Goal: Task Accomplishment & Management: Manage account settings

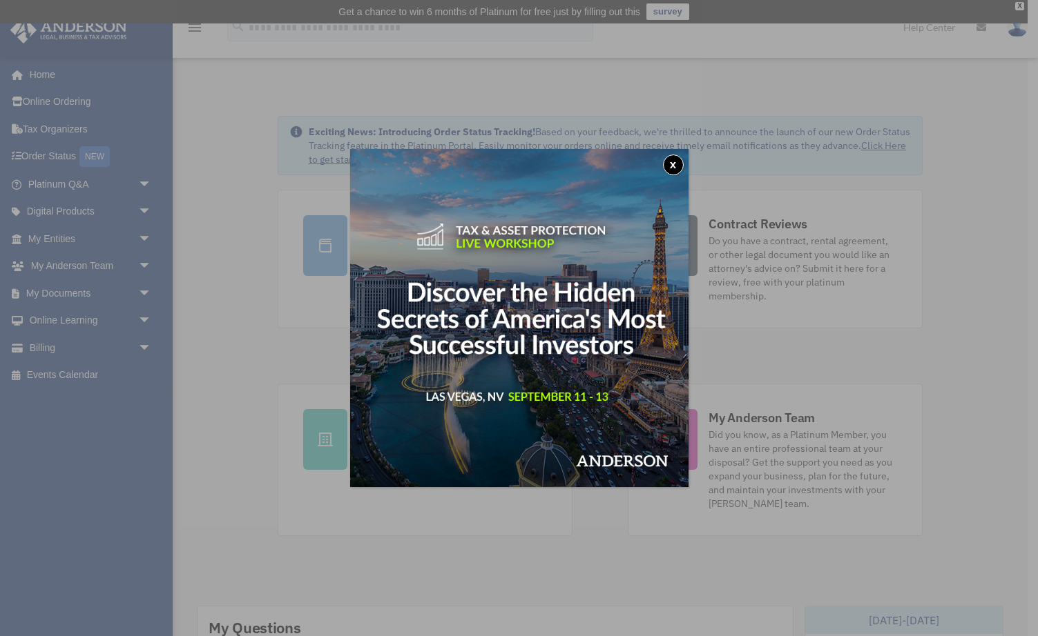
click at [667, 166] on button "x" at bounding box center [673, 165] width 21 height 21
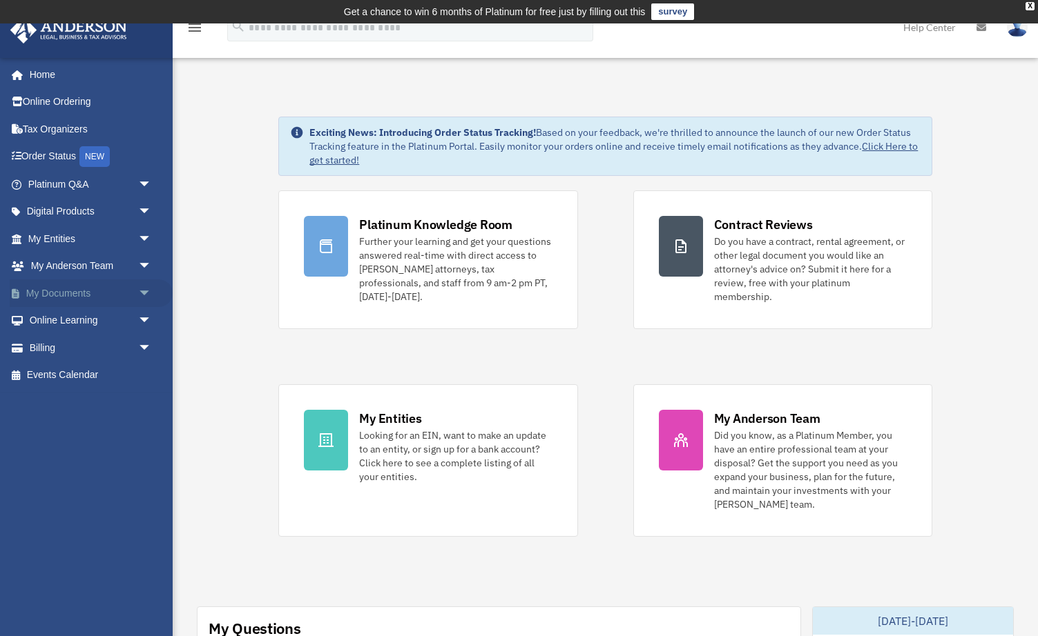
click at [60, 289] on link "My Documents arrow_drop_down" at bounding box center [91, 294] width 163 height 28
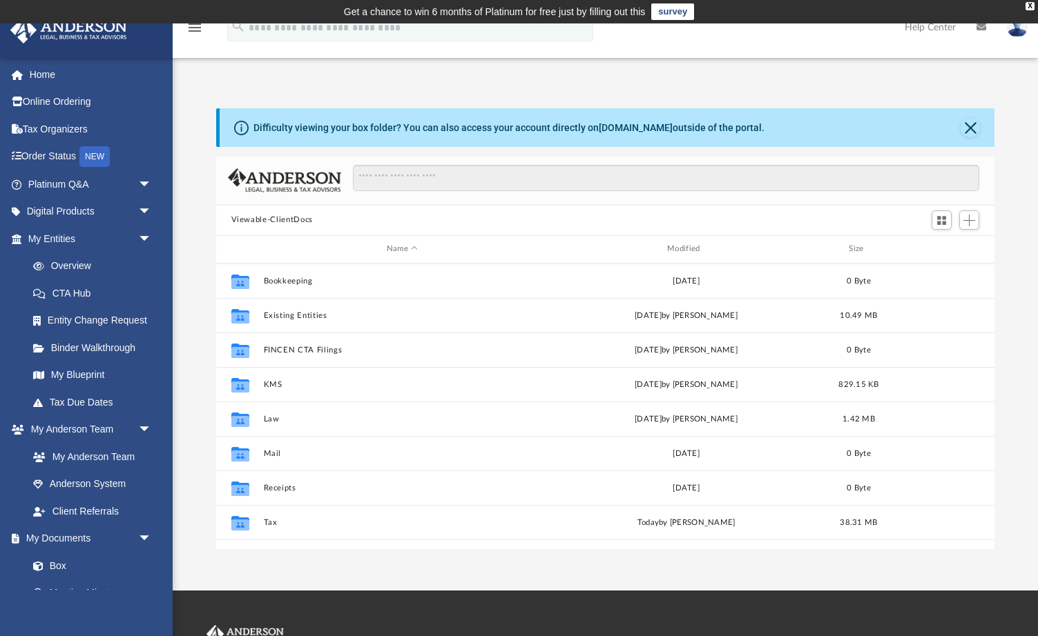
scroll to position [314, 778]
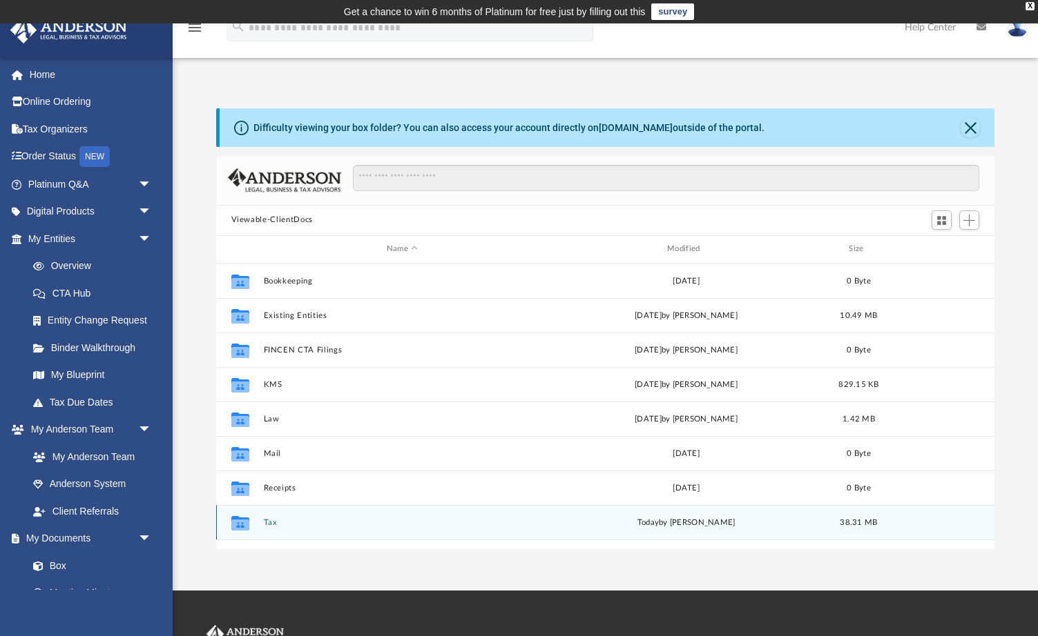
click at [266, 520] on button "Tax" at bounding box center [402, 522] width 278 height 9
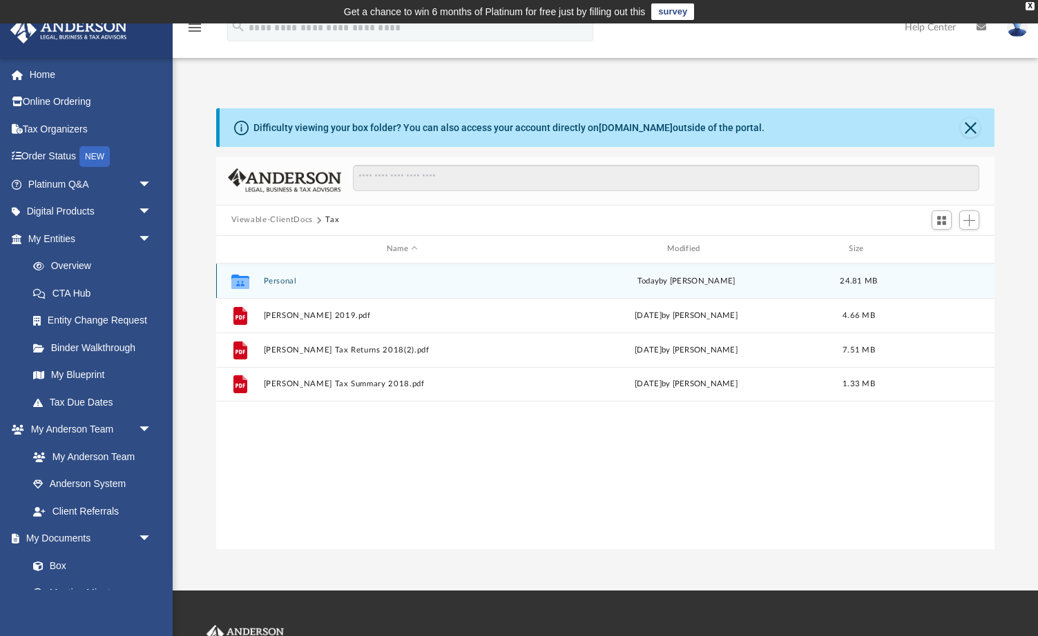
click at [265, 279] on button "Personal" at bounding box center [402, 281] width 278 height 9
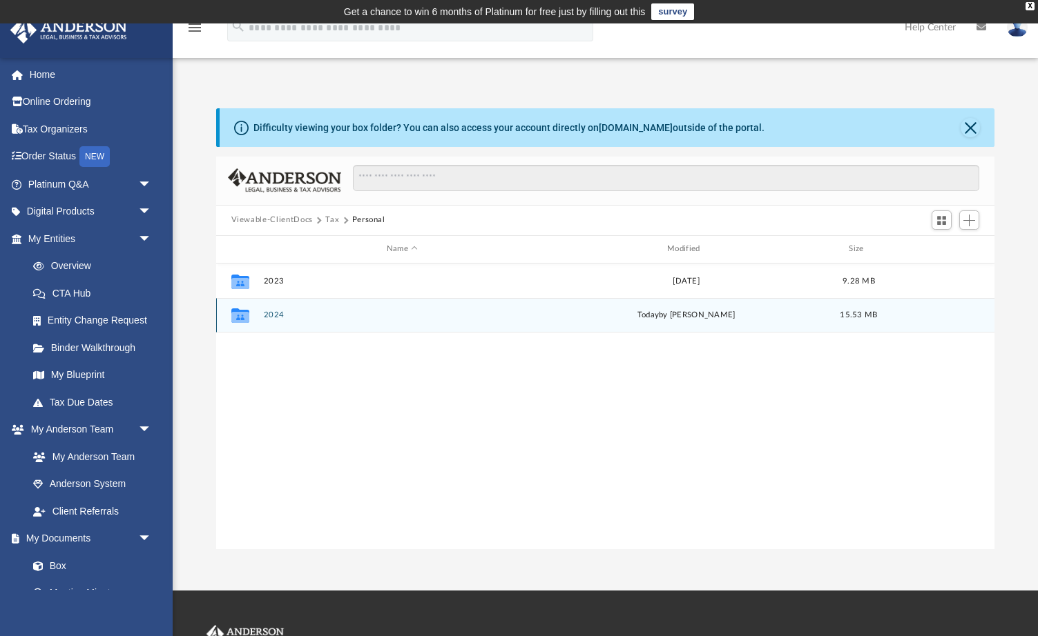
click at [275, 313] on button "2024" at bounding box center [402, 315] width 278 height 9
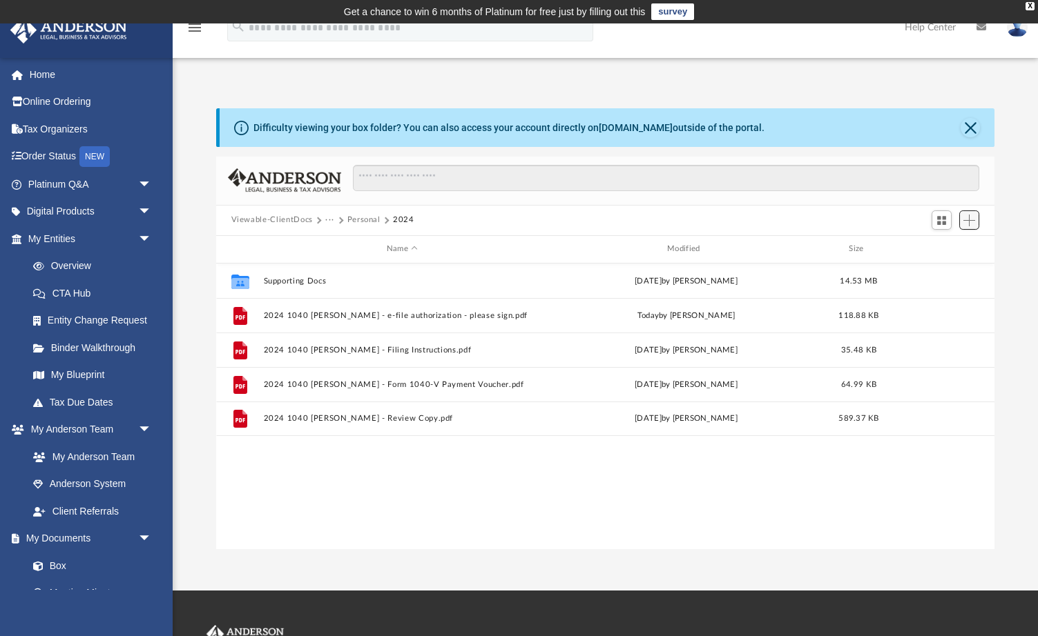
click at [970, 222] on span "Add" at bounding box center [969, 221] width 12 height 12
click at [944, 248] on li "Upload" at bounding box center [949, 247] width 44 height 14
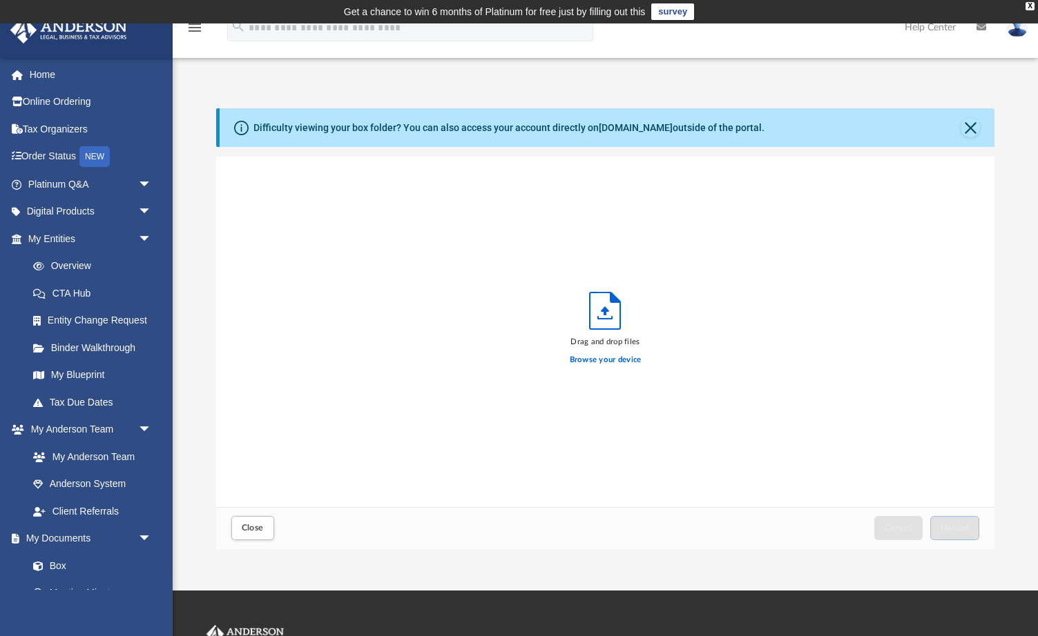
scroll to position [350, 778]
click at [605, 359] on label "Browse your device" at bounding box center [606, 360] width 72 height 12
click at [0, 0] on input "Browse your device" at bounding box center [0, 0] width 0 height 0
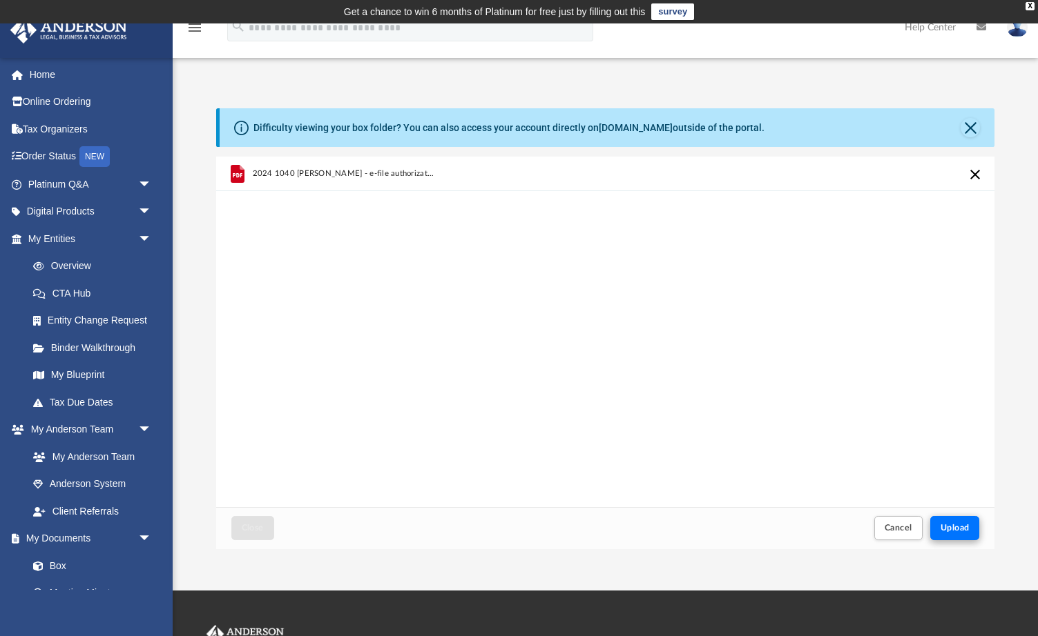
click at [955, 531] on span "Upload" at bounding box center [954, 528] width 29 height 8
